Goal: Task Accomplishment & Management: Use online tool/utility

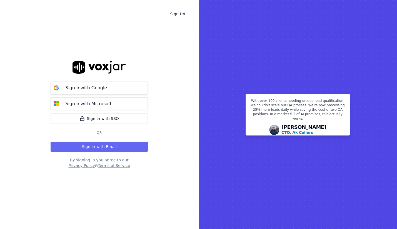
click at [105, 84] on div "Sign in with Google" at bounding box center [86, 87] width 48 height 7
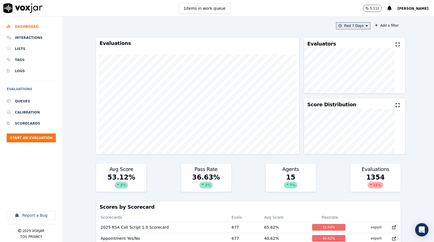
click at [364, 26] on button "Past 7 Days" at bounding box center [353, 25] width 34 height 7
click at [344, 69] on label "This Month" at bounding box center [352, 69] width 30 height 7
click at [368, 88] on button "Add" at bounding box center [362, 89] width 11 height 9
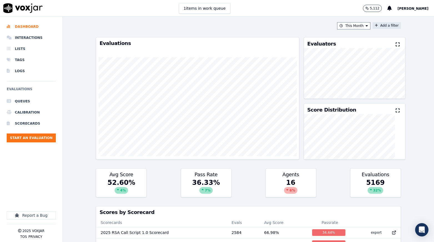
click at [381, 26] on button "Add a filter" at bounding box center [387, 25] width 28 height 7
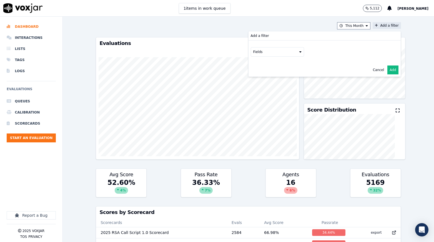
click at [261, 53] on button "Fields" at bounding box center [277, 51] width 53 height 9
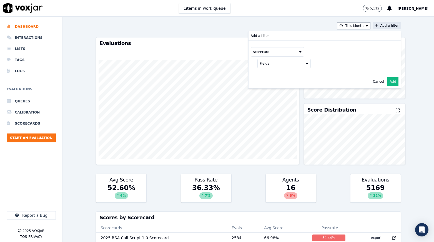
click at [284, 64] on button "Fields" at bounding box center [284, 63] width 53 height 9
click at [271, 72] on div "title" at bounding box center [270, 73] width 6 height 4
click at [344, 64] on button at bounding box center [353, 63] width 80 height 8
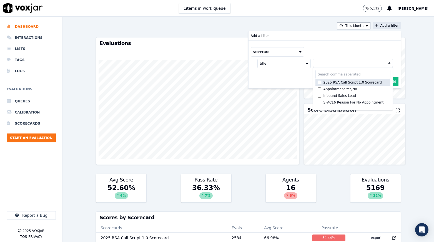
click at [337, 84] on div "2025 RSA Call Script 1.0 Scorecard" at bounding box center [353, 82] width 58 height 4
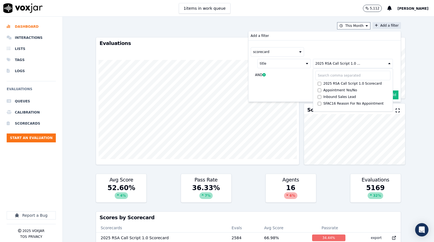
click at [396, 94] on button "Add" at bounding box center [393, 95] width 11 height 9
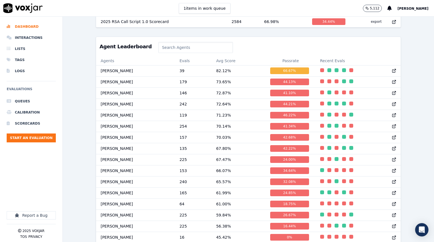
scroll to position [229, 0]
